Goal: Navigation & Orientation: Go to known website

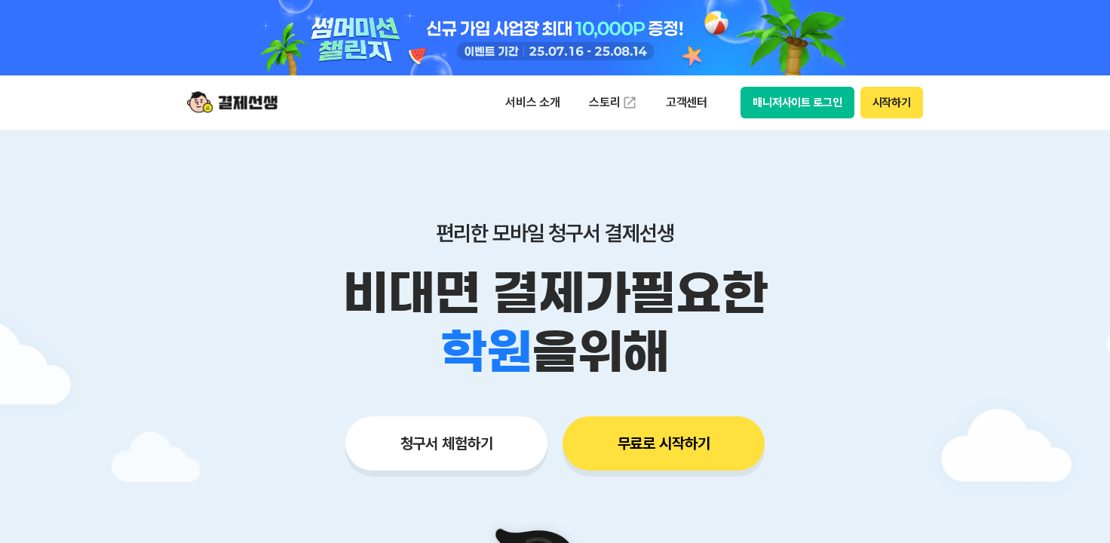
click at [1088, 19] on div at bounding box center [555, 37] width 1110 height 75
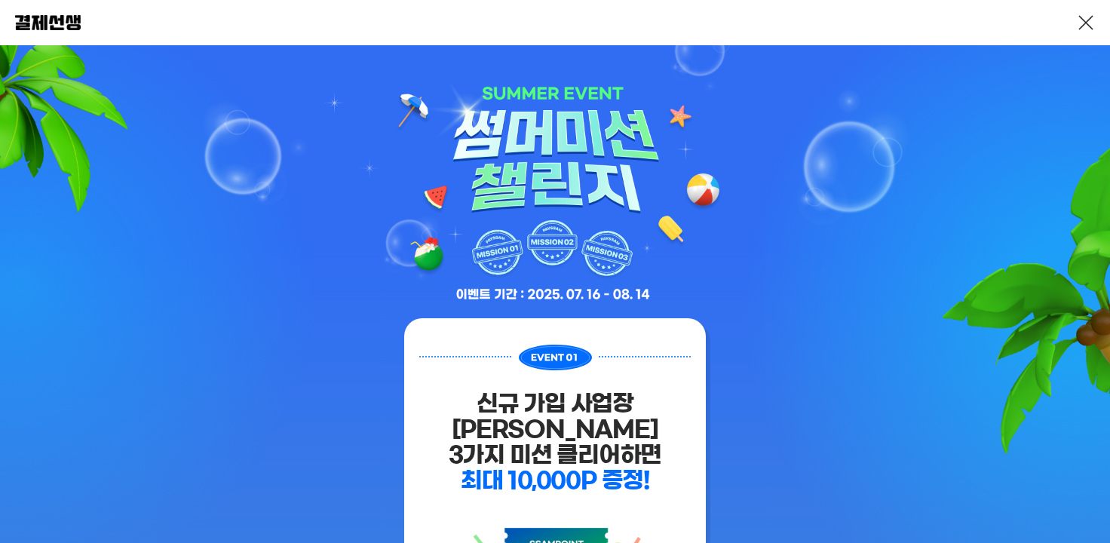
click at [1086, 24] on link at bounding box center [1086, 23] width 18 height 18
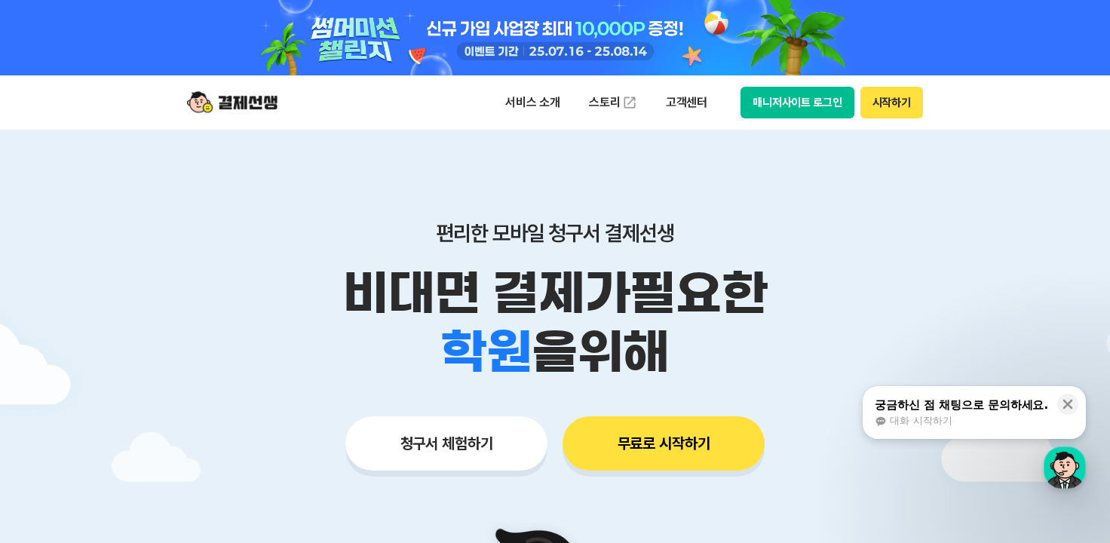
click at [783, 105] on button "매니저사이트 로그인" at bounding box center [798, 103] width 114 height 32
